Goal: Contribute content: Add original content to the website for others to see

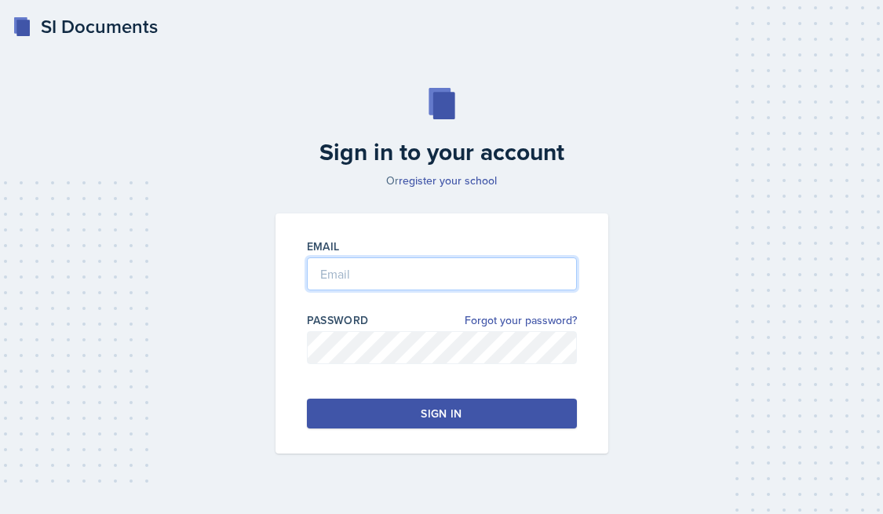
type input "[PERSON_NAME][EMAIL_ADDRESS][PERSON_NAME][DOMAIN_NAME]"
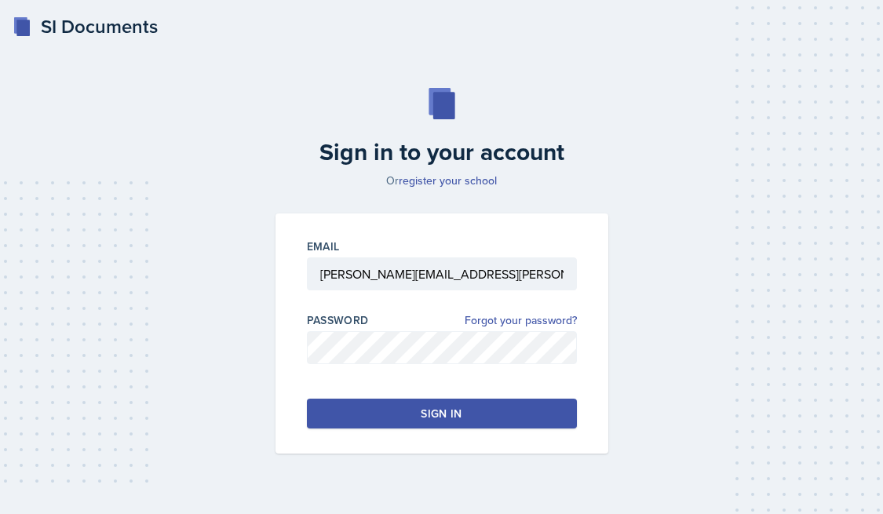
click at [372, 419] on button "Sign in" at bounding box center [442, 414] width 270 height 30
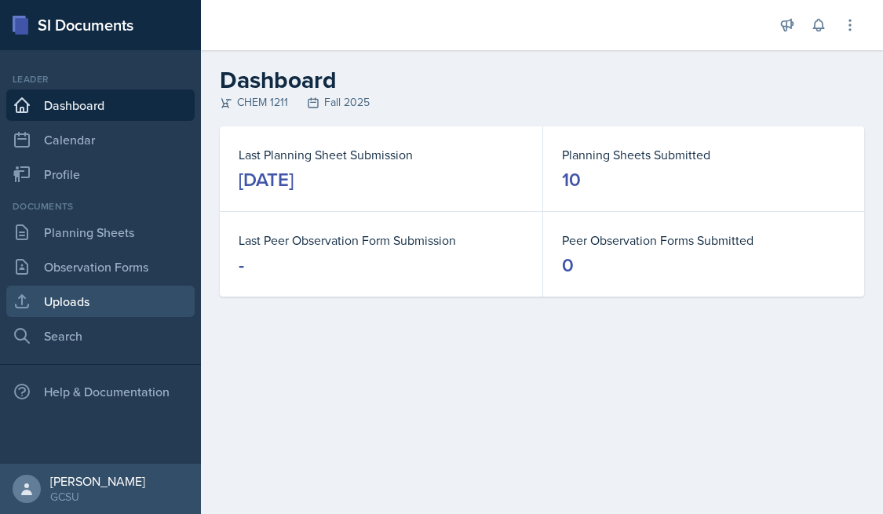
click at [98, 306] on link "Uploads" at bounding box center [100, 301] width 188 height 31
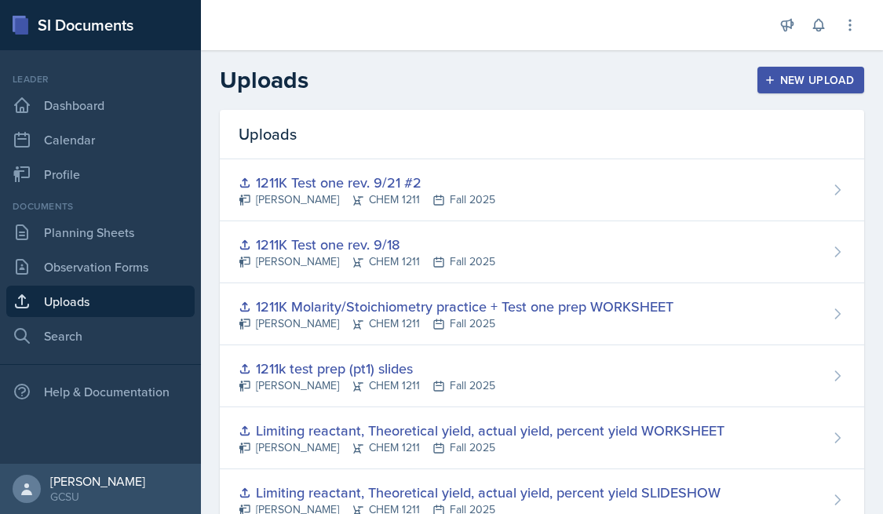
click at [814, 80] on div "New Upload" at bounding box center [811, 80] width 87 height 13
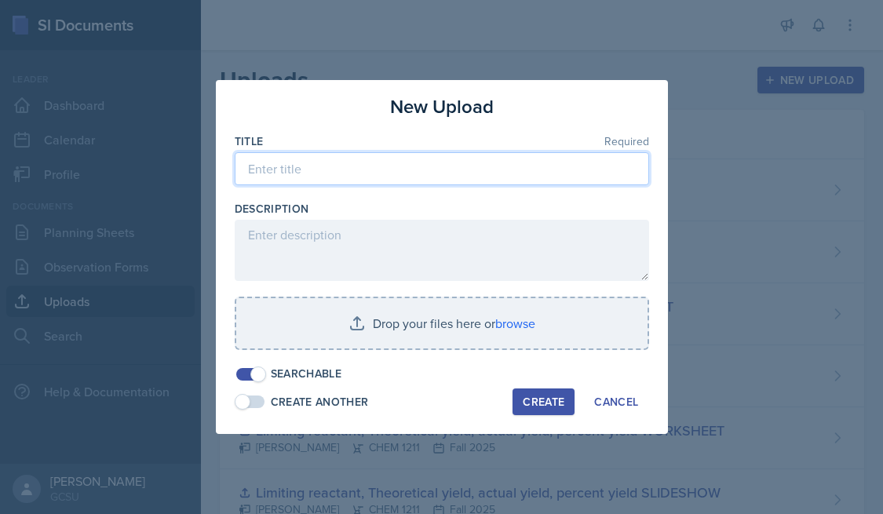
click at [349, 180] on input at bounding box center [442, 168] width 415 height 33
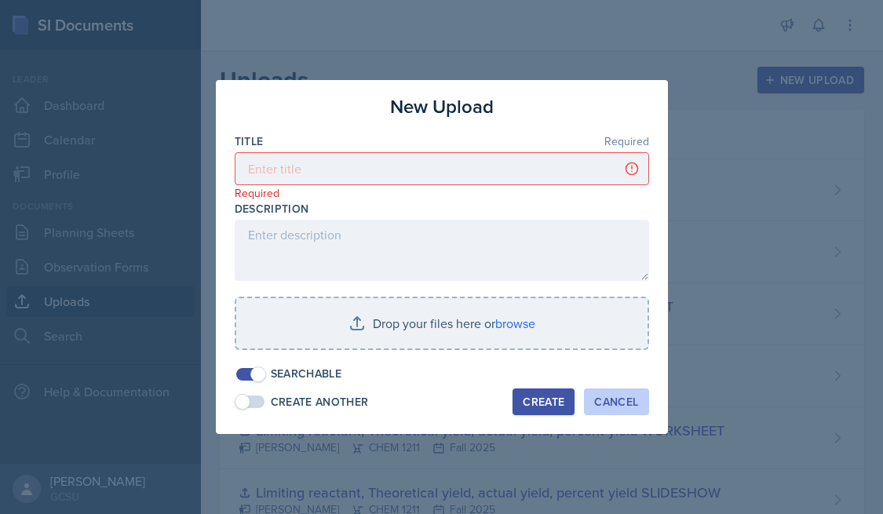
click at [609, 404] on div "Cancel" at bounding box center [616, 402] width 44 height 13
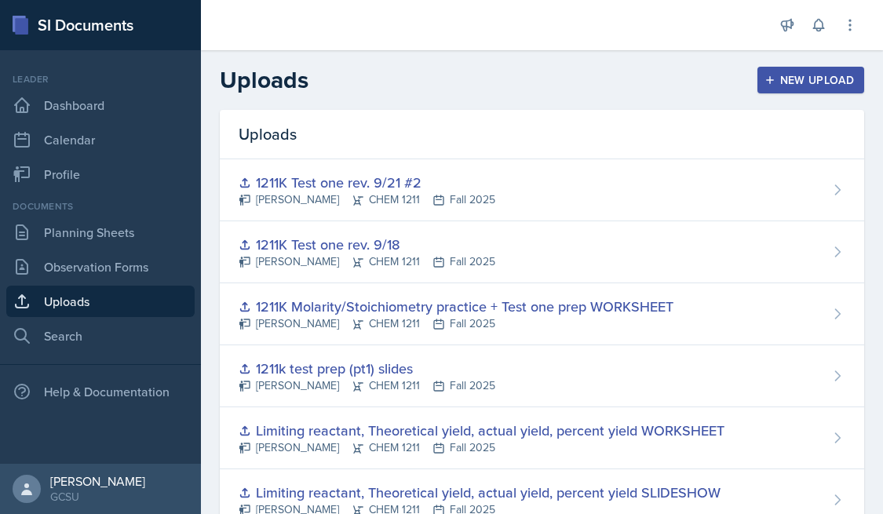
click at [804, 82] on div "New Upload" at bounding box center [811, 80] width 87 height 13
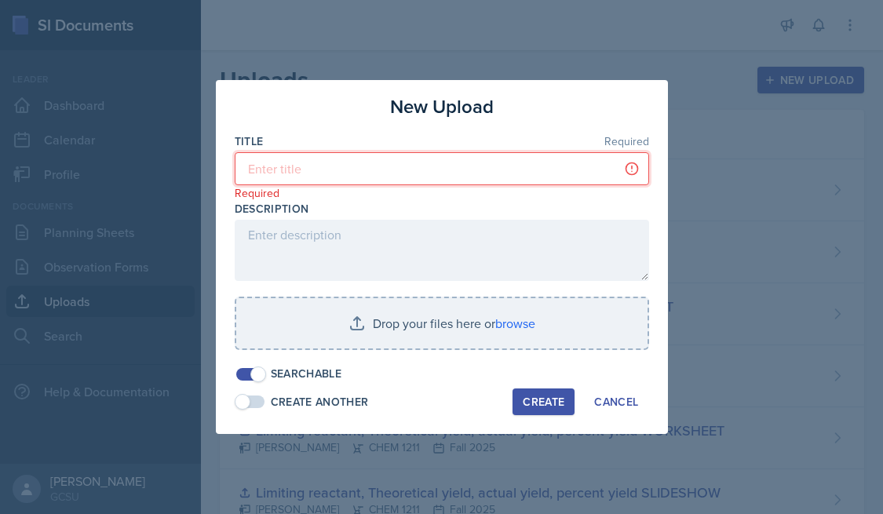
click at [361, 175] on input at bounding box center [442, 168] width 415 height 33
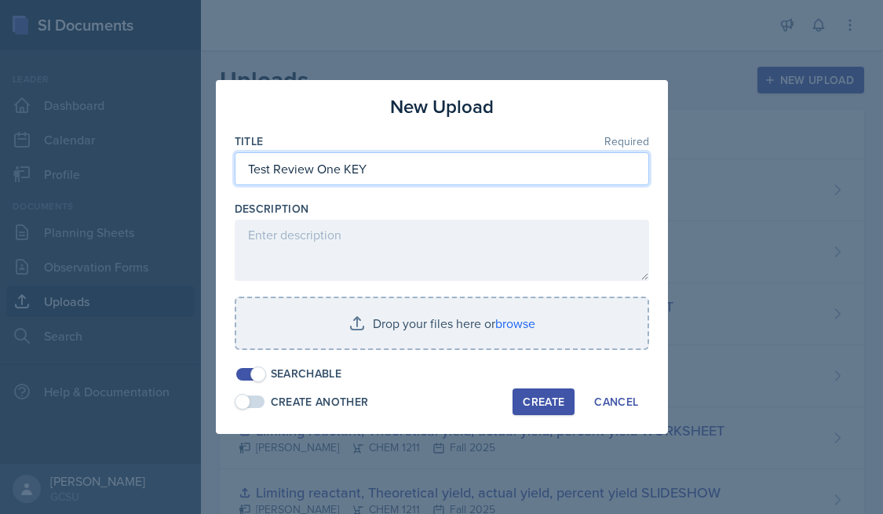
click at [247, 170] on input "Test Review One KEY" at bounding box center [442, 168] width 415 height 33
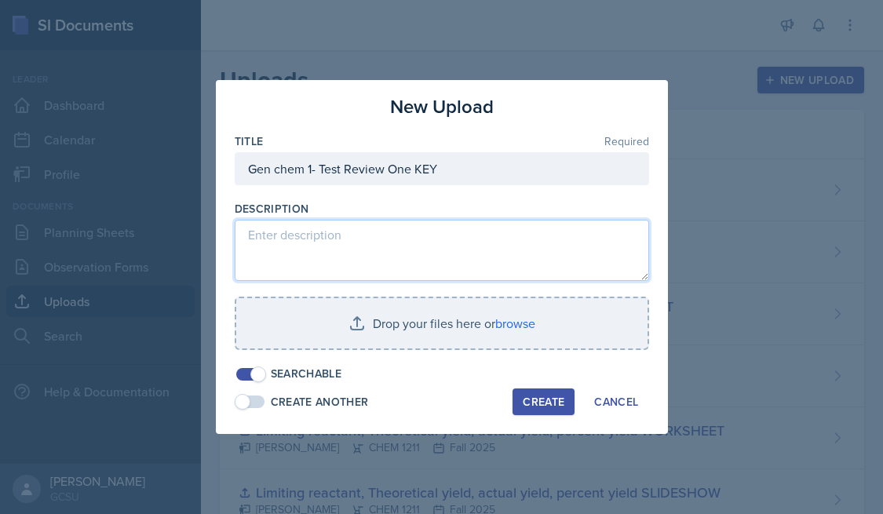
click at [407, 229] on textarea at bounding box center [442, 250] width 415 height 61
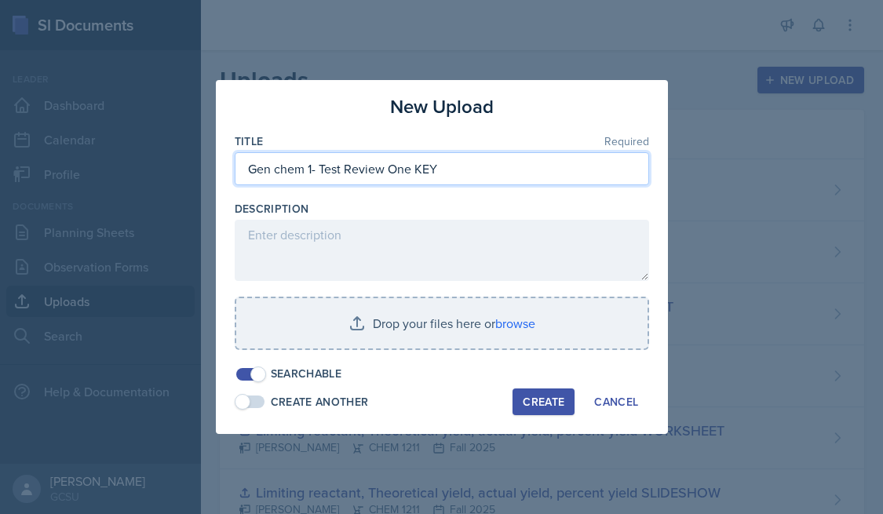
click at [461, 174] on input "Gen chem 1- Test Review One KEY" at bounding box center [442, 168] width 415 height 33
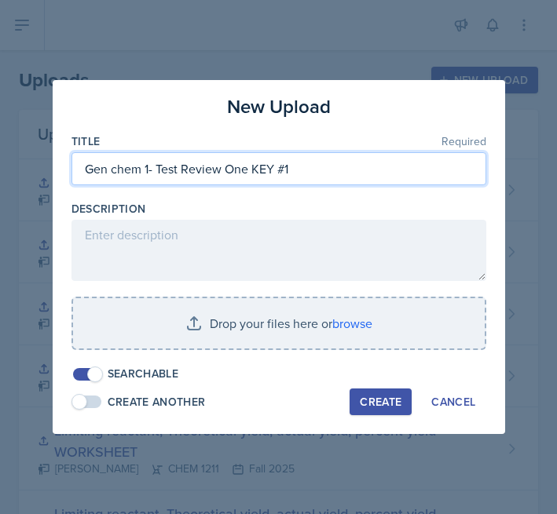
type input "Gen chem 1- Test Review One KEY #1"
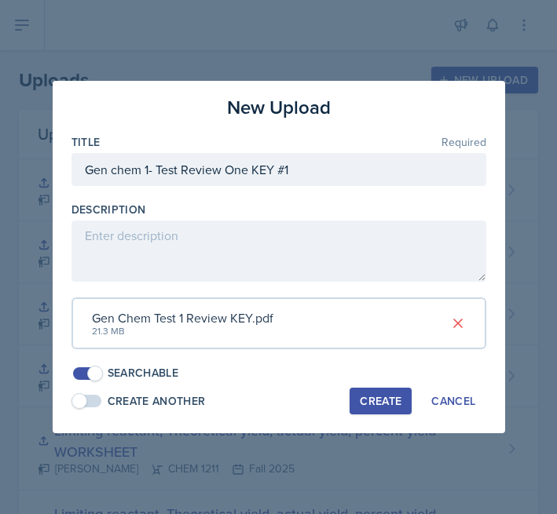
click at [380, 398] on div "Create" at bounding box center [381, 401] width 42 height 13
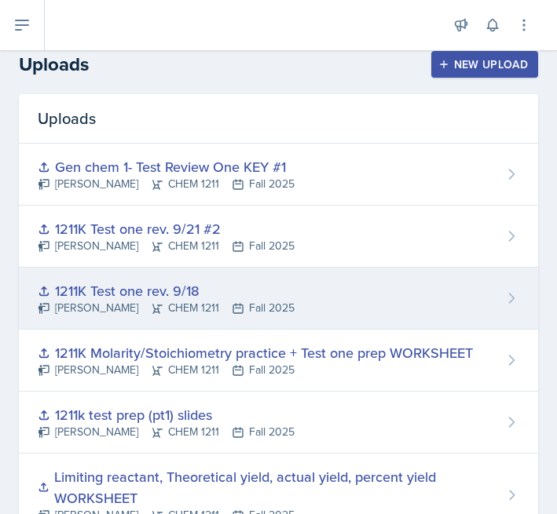
scroll to position [16, 0]
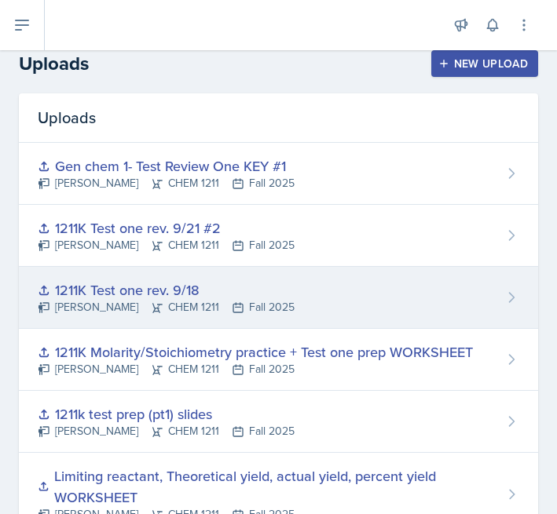
click at [310, 314] on div "1211K Test one rev. 9/18 [PERSON_NAME] CHEM 1211 Fall 2025" at bounding box center [278, 298] width 519 height 62
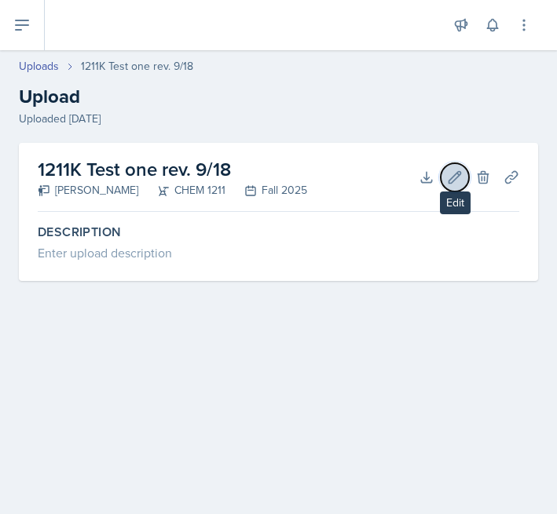
click at [452, 182] on icon at bounding box center [455, 178] width 16 height 16
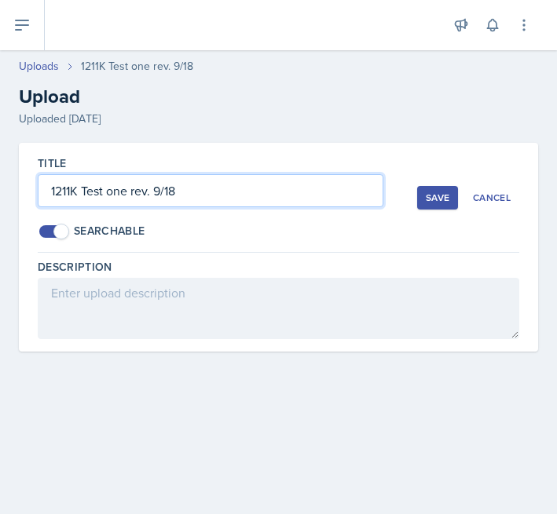
click at [230, 192] on input "1211K Test one rev. 9/18" at bounding box center [211, 190] width 346 height 33
type input "1211K Test one rev. 9/18 #1"
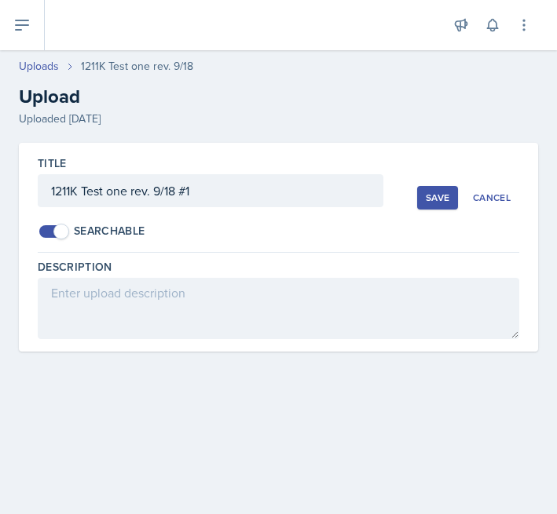
click at [444, 201] on div "Save" at bounding box center [438, 198] width 24 height 13
